Goal: Transaction & Acquisition: Purchase product/service

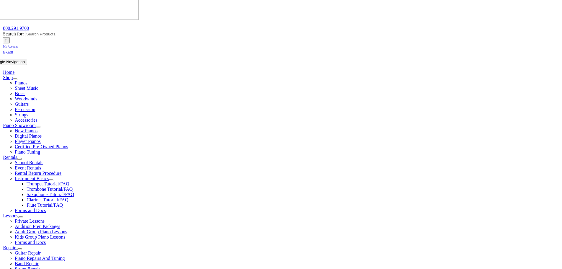
scroll to position [89, 0]
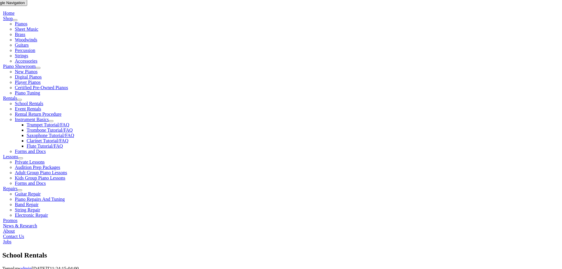
scroll to position [148, 0]
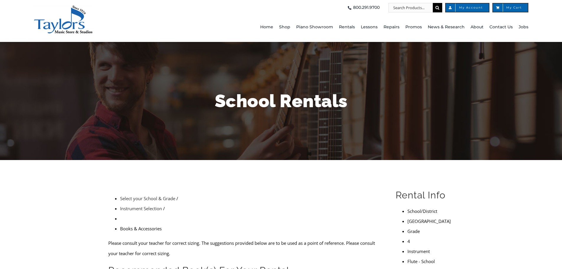
scroll to position [89, 0]
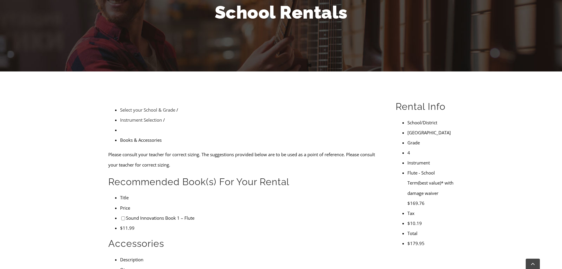
click at [120, 213] on li "Sound Innovations Book 1 – Flute" at bounding box center [251, 218] width 262 height 10
click at [121, 216] on input"] "checkbox" at bounding box center [123, 218] width 4 height 4
checkbox input"] "true"
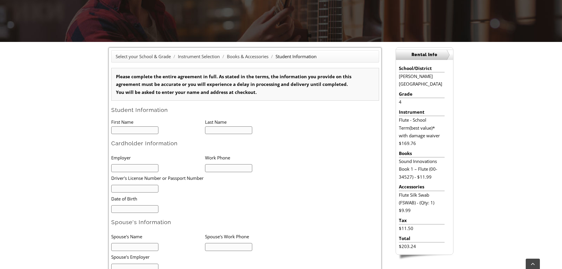
click at [136, 130] on input "text" at bounding box center [135, 130] width 48 height 8
type input "1"
type input "m"
type input "Maeve"
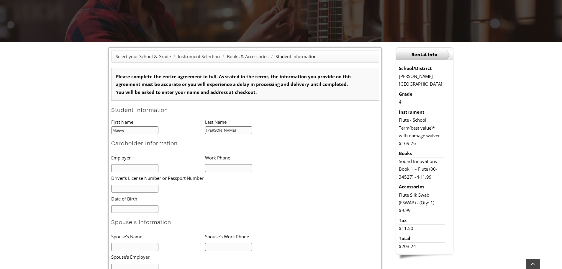
type input "[PERSON_NAME]"
type input "Norristown School District"
type input "610-630-5090"
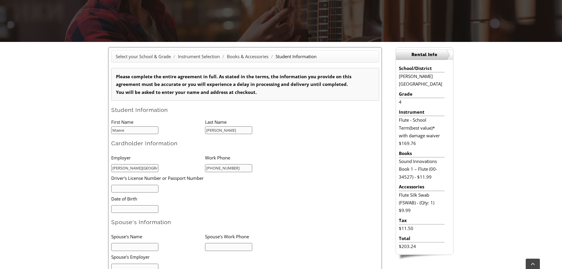
click at [127, 189] on input "text" at bounding box center [135, 189] width 48 height 8
type input "26958447"
click at [143, 208] on input "mm/dd/yyyy" at bounding box center [135, 209] width 48 height 8
type input "11/15/1984"
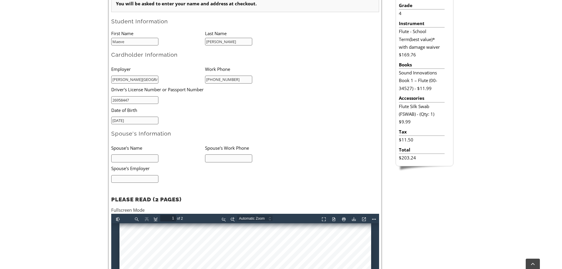
scroll to position [236, 0]
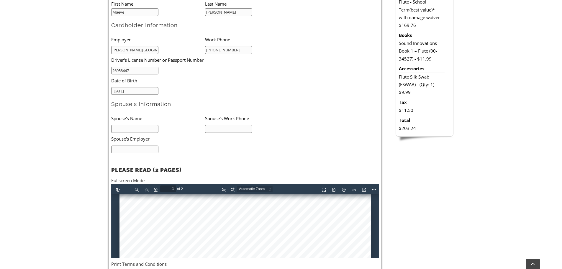
click at [142, 132] on input "text" at bounding box center [135, 129] width 48 height 8
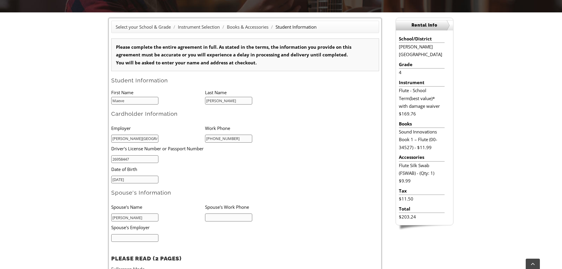
type input "Anthony Carmona"
type input "484-478-4848"
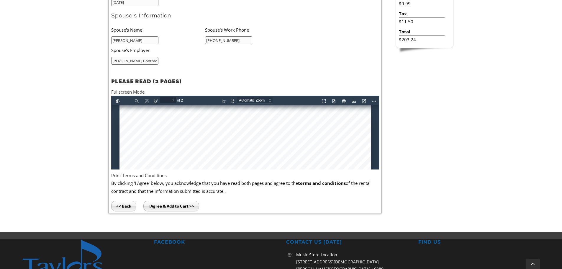
scroll to position [266, 0]
type input "Salamone Contractors"
click at [176, 206] on input "I Agree & Add to Cart >>" at bounding box center [171, 206] width 56 height 11
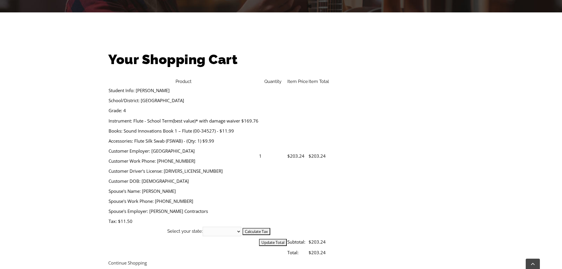
scroll to position [177, 0]
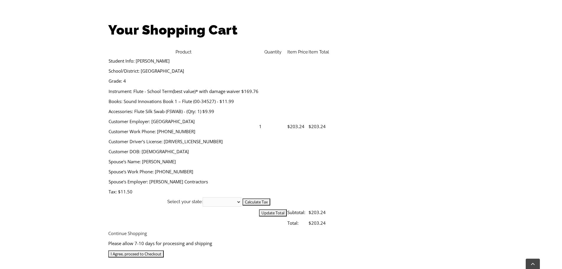
click at [164, 250] on input "I Agree, proceed to Checkout" at bounding box center [136, 253] width 56 height 7
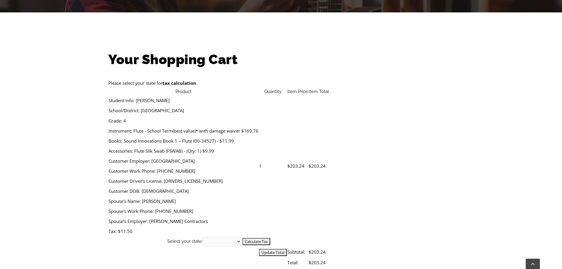
scroll to position [177, 0]
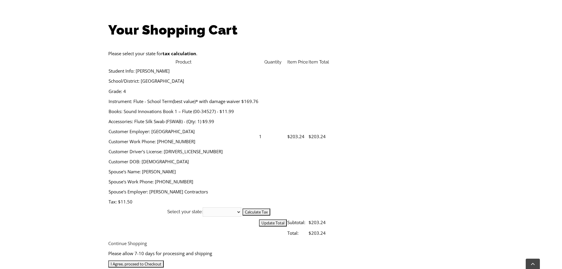
click at [242, 207] on select "[US_STATE] [US_STATE] [US_STATE] [US_STATE] [US_STATE] [US_STATE] [US_STATE] [U…" at bounding box center [222, 211] width 39 height 9
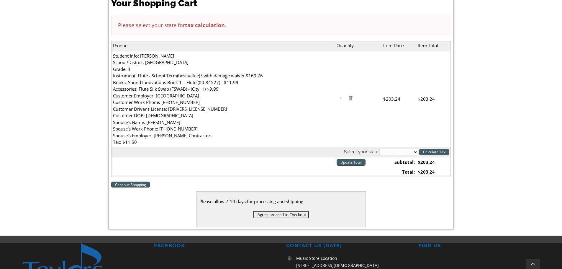
select select "PA"
click at [380, 149] on select "[US_STATE] [US_STATE] [US_STATE] [US_STATE] [US_STATE] [US_STATE] [US_STATE] [U…" at bounding box center [399, 152] width 39 height 6
click at [425, 151] on input "Calculate Tax" at bounding box center [435, 152] width 30 height 6
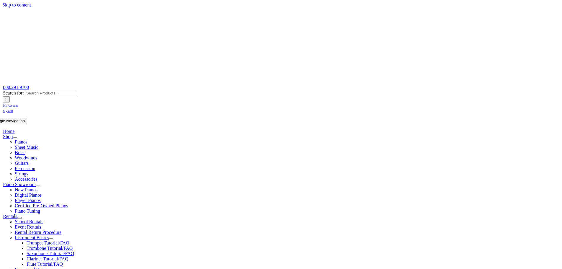
select select "PA"
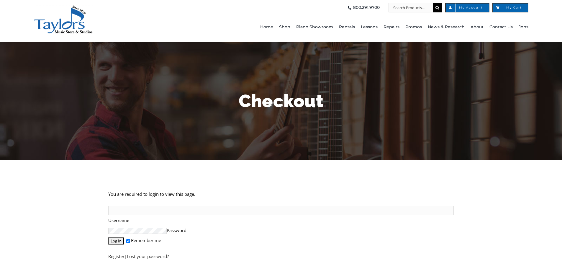
scroll to position [89, 0]
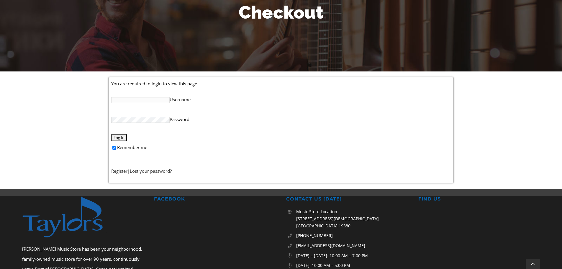
click at [153, 102] on input "Username" at bounding box center [140, 100] width 58 height 6
type input "k"
click at [123, 169] on link "Register" at bounding box center [119, 171] width 16 height 6
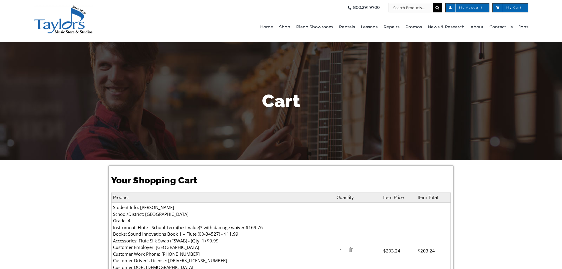
select select "PA"
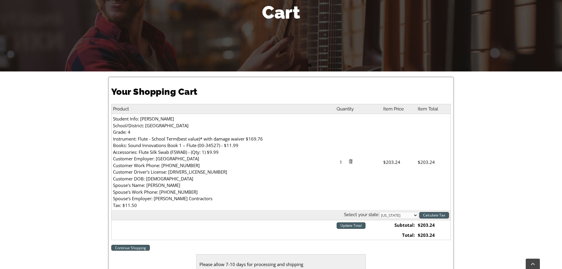
scroll to position [148, 0]
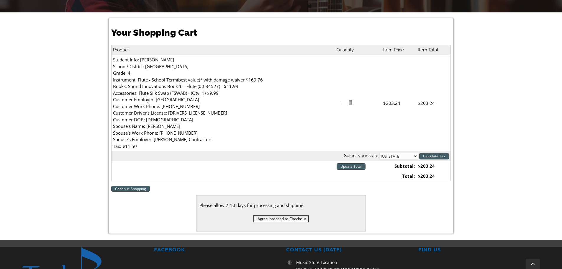
click at [289, 219] on input "I Agree, proceed to Checkout" at bounding box center [281, 218] width 56 height 7
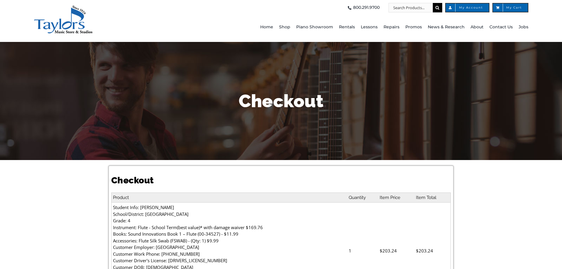
select select
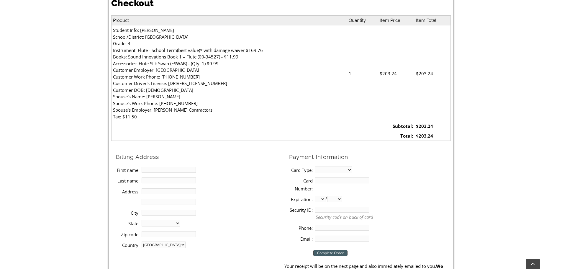
scroll to position [207, 0]
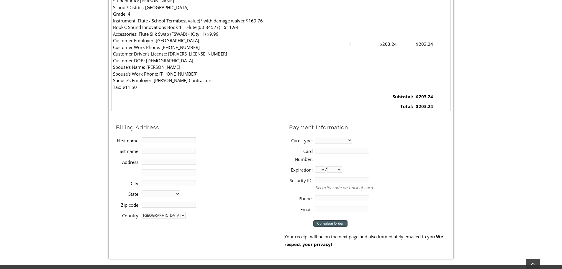
click at [152, 141] on input "First name:" at bounding box center [169, 140] width 54 height 6
type input "[PERSON_NAME]"
type input "[STREET_ADDRESS]"
type input "[GEOGRAPHIC_DATA]"
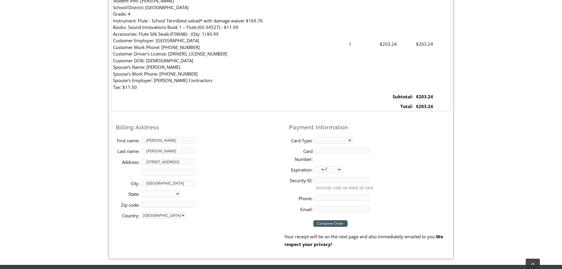
select select "PA"
type input "19403-1211"
type input "4844784848"
type input "[EMAIL_ADDRESS][DOMAIN_NAME]"
click at [326, 141] on select "MasterCard Visa American Express Discover" at bounding box center [333, 140] width 37 height 6
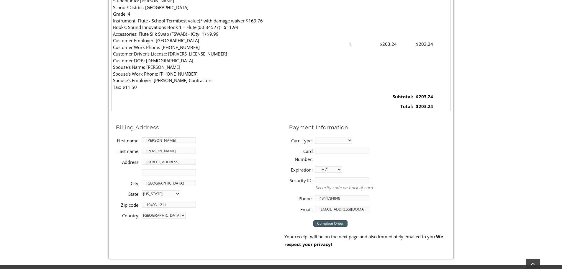
select select "visa"
click at [315, 137] on select "MasterCard Visa American Express Discover" at bounding box center [333, 140] width 37 height 6
click at [326, 152] on input "Card Number:" at bounding box center [342, 151] width 54 height 6
type input "[CREDIT_CARD_NUMBER]"
click at [321, 168] on select "01 02 03 04 05 06 07 08 09 10 11 12" at bounding box center [320, 169] width 11 height 6
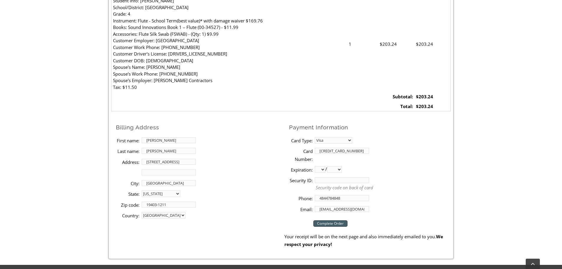
select select "10"
click at [315, 166] on select "01 02 03 04 05 06 07 08 09 10 11 12" at bounding box center [320, 169] width 11 height 6
click at [334, 169] on select "2025 2026 2027 2028 2029 2030 2031 2032 2033 2034 2035 2036 2037" at bounding box center [334, 169] width 15 height 6
select select "2027"
click at [330, 166] on select "2025 2026 2027 2028 2029 2030 2031 2032 2033 2034 2035 2036 2037" at bounding box center [334, 169] width 15 height 6
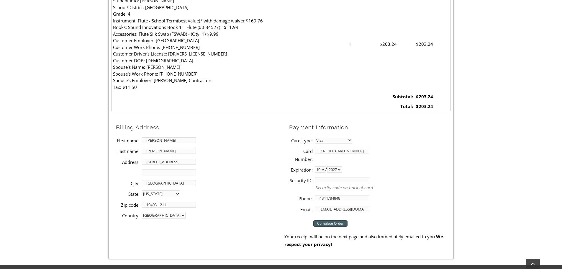
click at [329, 223] on input "Complete Order" at bounding box center [331, 223] width 34 height 6
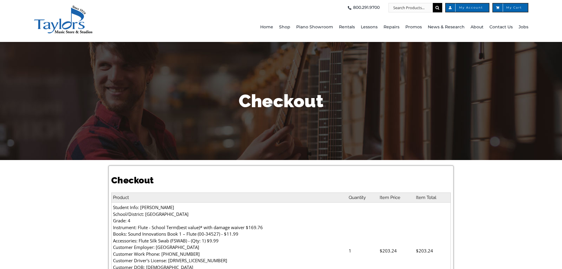
select select "PA"
select select
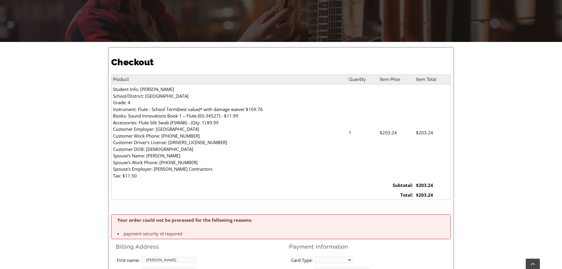
scroll to position [207, 0]
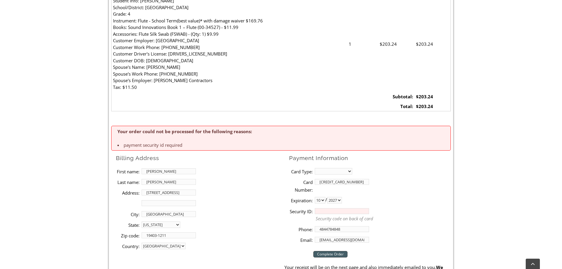
click at [327, 211] on input "Security ID:" at bounding box center [342, 211] width 54 height 6
type input "685"
click at [328, 254] on input "Complete Order" at bounding box center [331, 254] width 34 height 6
